Goal: Check status: Check status

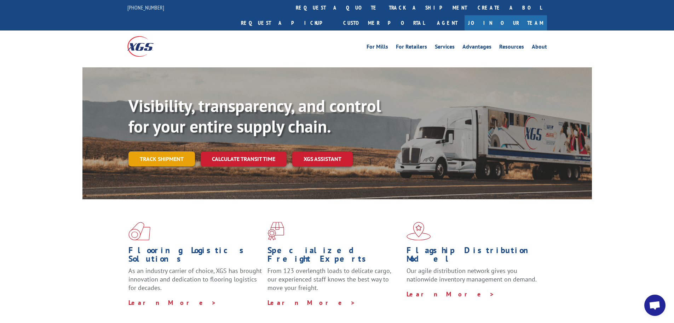
click at [167, 151] on link "Track shipment" at bounding box center [162, 158] width 67 height 15
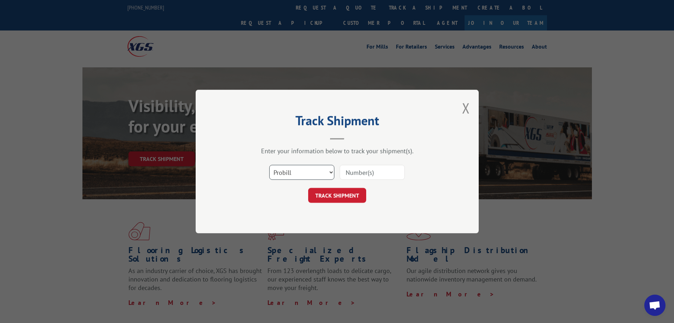
click at [328, 172] on select "Select category... Probill BOL PO" at bounding box center [301, 172] width 65 height 15
select select "bol"
click at [269, 165] on select "Select category... Probill BOL PO" at bounding box center [301, 172] width 65 height 15
click at [353, 172] on input at bounding box center [372, 172] width 65 height 15
type input "243345"
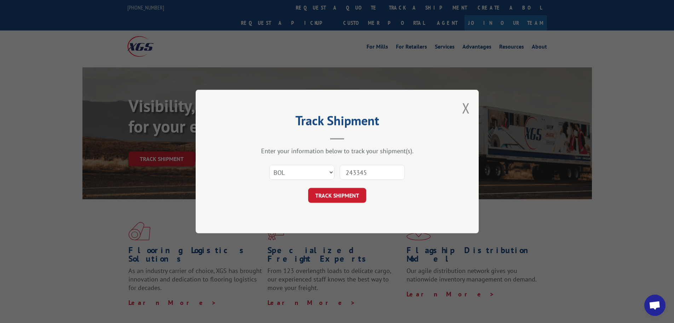
click button "TRACK SHIPMENT" at bounding box center [337, 195] width 58 height 15
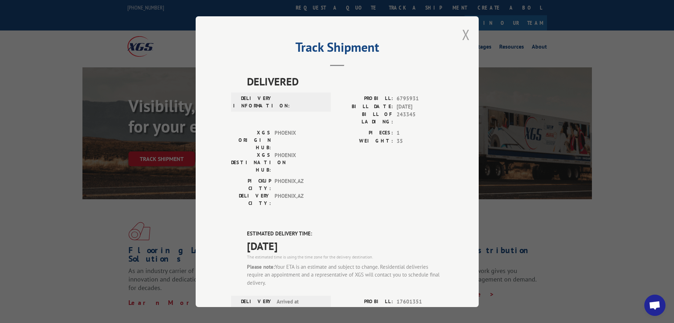
click at [464, 33] on button "Close modal" at bounding box center [466, 34] width 8 height 19
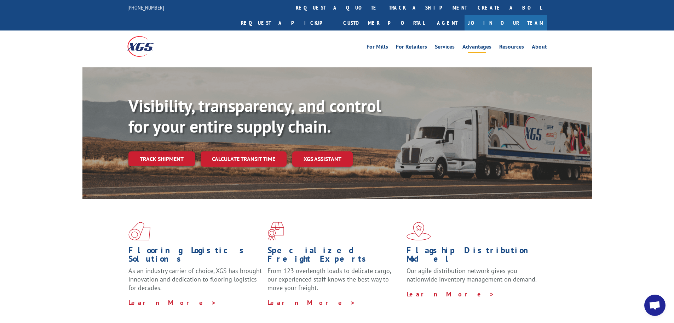
drag, startPoint x: 610, startPoint y: 0, endPoint x: 475, endPoint y: 34, distance: 139.2
click at [482, 44] on div "For Mills For Retailers Services Advantages Resources About For Mills For Retai…" at bounding box center [337, 46] width 420 height 32
click at [430, 15] on link "Customer Portal" at bounding box center [384, 22] width 92 height 15
click at [158, 151] on link "Track shipment" at bounding box center [162, 158] width 67 height 15
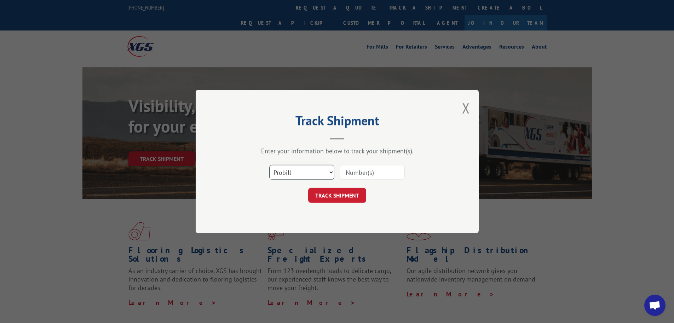
click at [326, 173] on select "Select category... Probill BOL PO" at bounding box center [301, 172] width 65 height 15
select select "bol"
click at [269, 165] on select "Select category... Probill BOL PO" at bounding box center [301, 172] width 65 height 15
click at [361, 170] on input at bounding box center [372, 172] width 65 height 15
paste input "3374282"
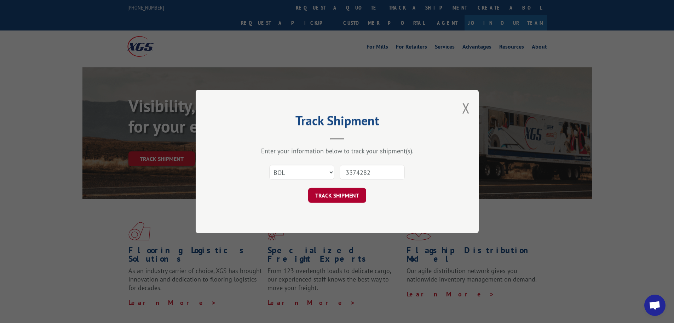
type input "3374282"
click at [338, 196] on button "TRACK SHIPMENT" at bounding box center [337, 195] width 58 height 15
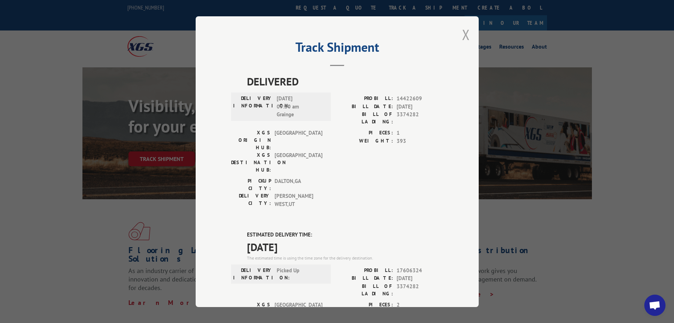
click at [464, 33] on button "Close modal" at bounding box center [466, 34] width 8 height 19
